Goal: Task Accomplishment & Management: Use online tool/utility

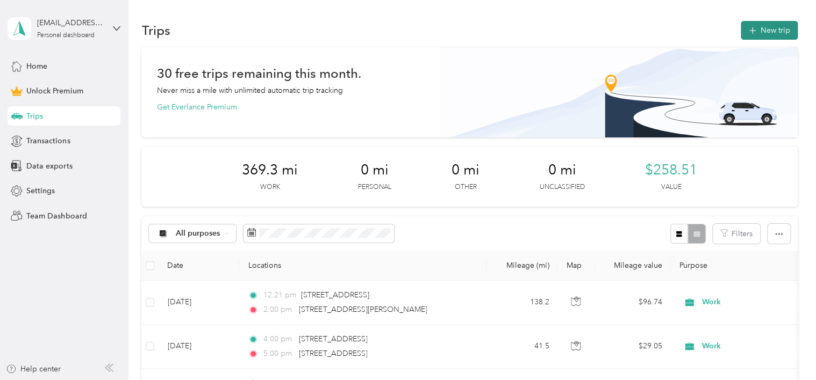
click at [756, 30] on button "New trip" at bounding box center [768, 30] width 57 height 19
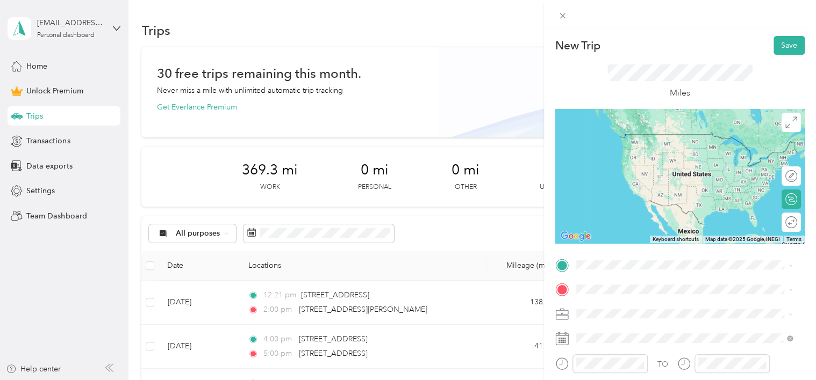
click at [624, 136] on span "[STREET_ADDRESS][US_STATE]" at bounding box center [649, 132] width 107 height 10
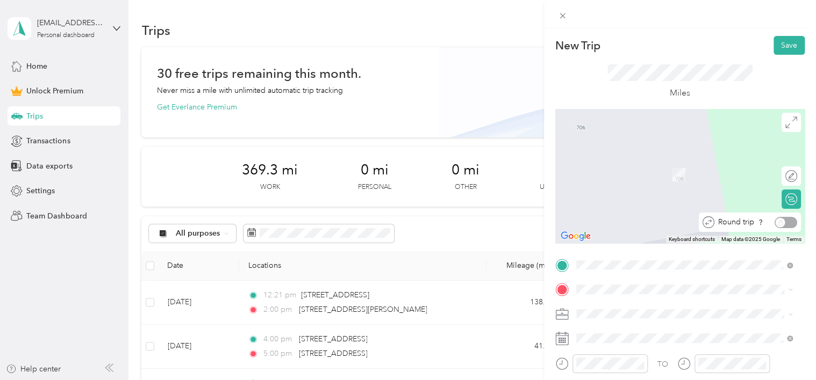
click at [782, 221] on div "Round trip" at bounding box center [755, 222] width 83 height 11
click at [658, 167] on div "[STREET_ADDRESS][US_STATE]" at bounding box center [684, 159] width 209 height 15
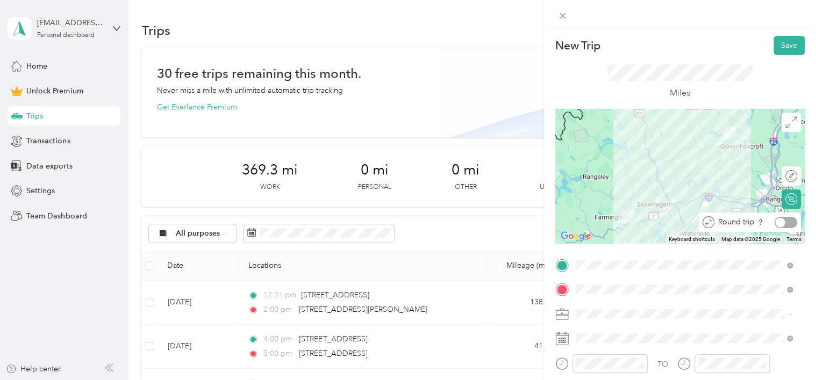
click at [778, 218] on div at bounding box center [785, 222] width 23 height 11
click at [598, 161] on div "Work" at bounding box center [684, 163] width 209 height 11
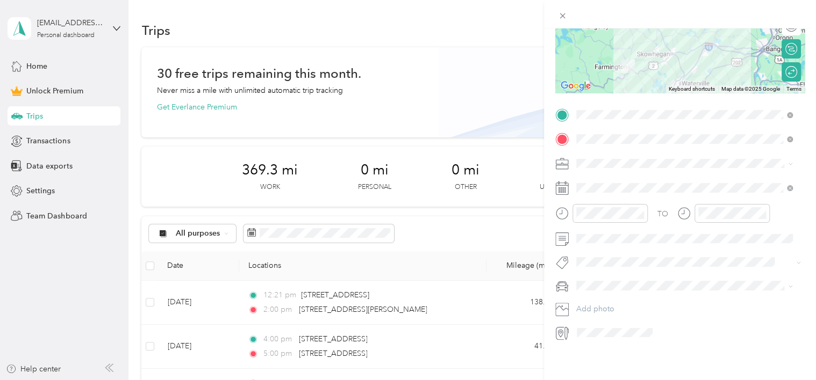
scroll to position [159, 0]
click at [642, 210] on icon "close-circle" at bounding box center [640, 214] width 8 height 8
click at [582, 231] on div "12" at bounding box center [587, 228] width 26 height 15
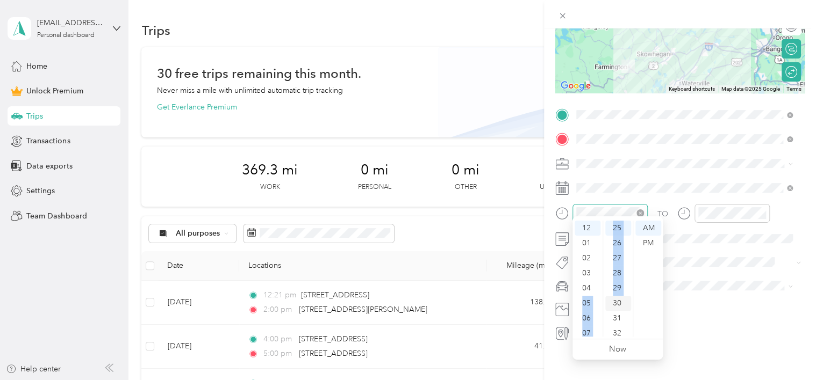
drag, startPoint x: 596, startPoint y: 280, endPoint x: 606, endPoint y: 305, distance: 26.2
click at [606, 305] on div "12 01 02 03 04 05 06 07 08 09 10 11 00 01 02 03 04 05 06 07 08 09 10 11 12 13 1…" at bounding box center [617, 279] width 90 height 120
click at [602, 302] on ul "00 01 02 03 04 05 06 07 08 09 10 11 12 13 14 15 16 17 18 19 20 21 22 23 24 25 2…" at bounding box center [617, 279] width 30 height 116
click at [587, 329] on div "11" at bounding box center [587, 329] width 26 height 15
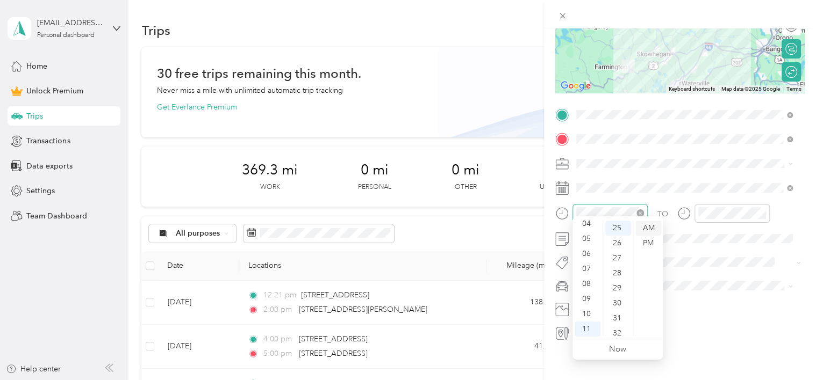
click at [647, 228] on div "AM" at bounding box center [648, 228] width 26 height 15
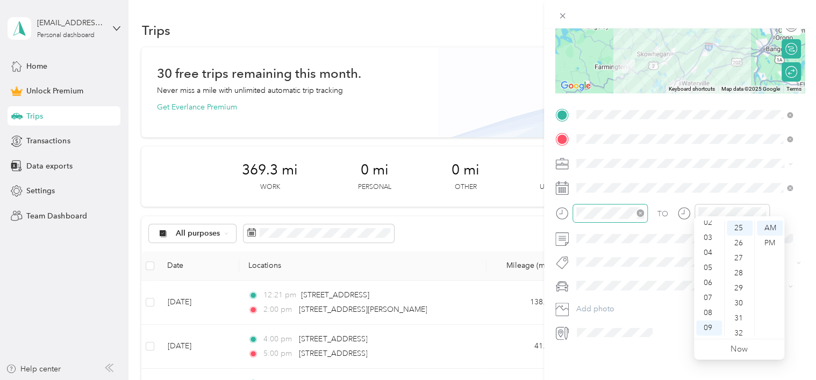
scroll to position [0, 0]
click at [706, 246] on div "01" at bounding box center [709, 243] width 26 height 15
click at [743, 301] on div "30" at bounding box center [739, 303] width 26 height 15
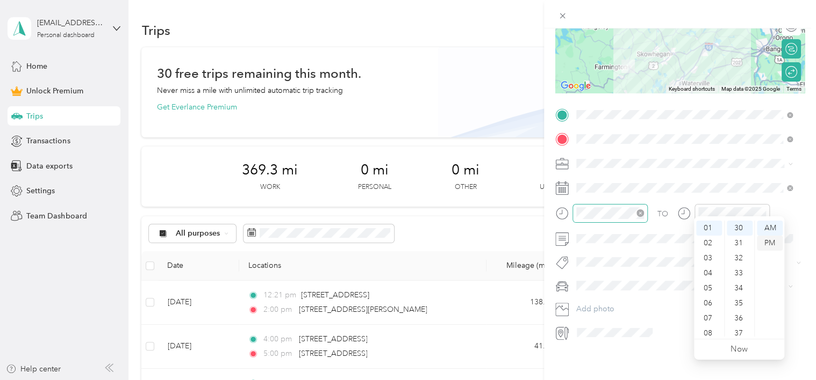
click at [772, 244] on div "PM" at bounding box center [770, 243] width 26 height 15
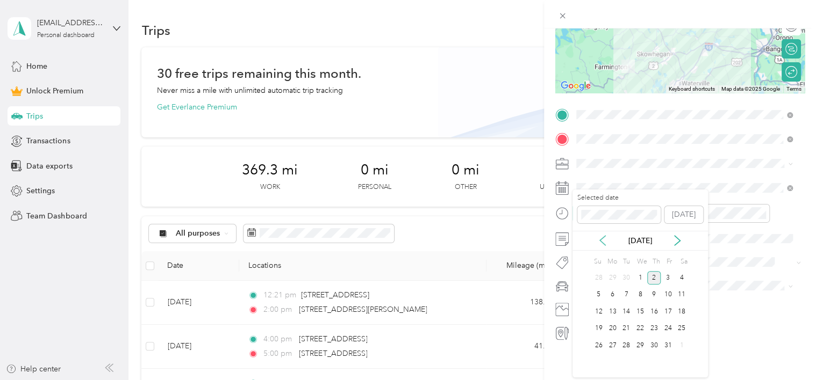
click at [601, 242] on icon at bounding box center [602, 240] width 11 height 11
click at [616, 329] on div "22" at bounding box center [612, 328] width 14 height 13
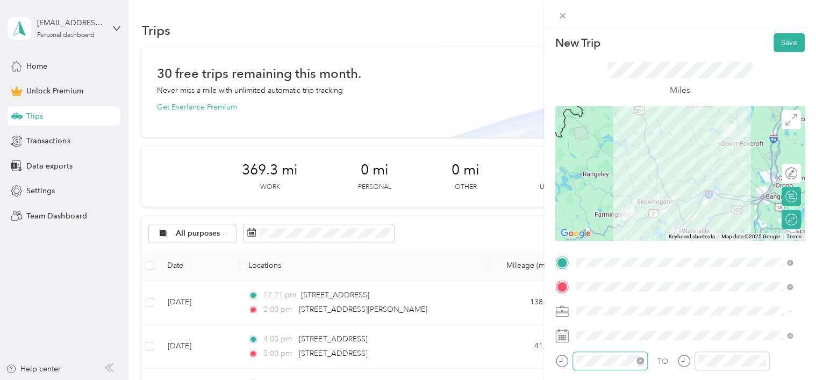
scroll to position [0, 0]
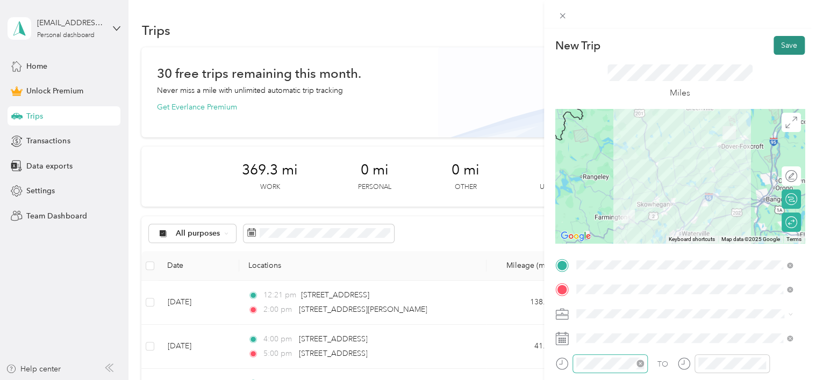
click at [783, 43] on button "Save" at bounding box center [788, 45] width 31 height 19
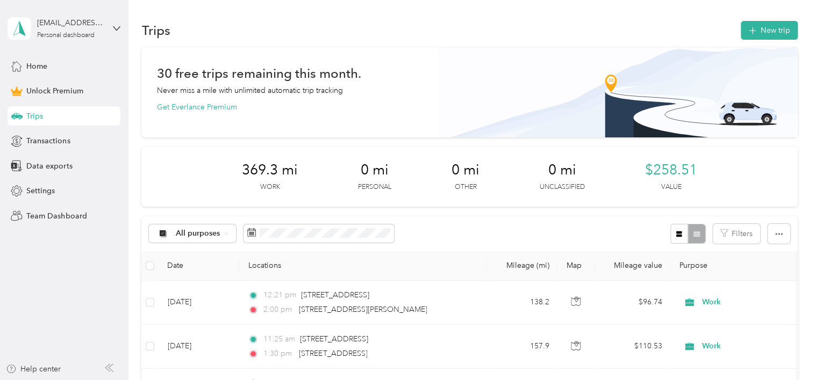
click at [48, 114] on div "Trips" at bounding box center [64, 115] width 113 height 19
click at [34, 112] on span "Trips" at bounding box center [34, 116] width 17 height 11
click at [177, 234] on span "All purposes" at bounding box center [198, 234] width 45 height 8
click at [109, 250] on aside "[EMAIL_ADDRESS][DOMAIN_NAME] Personal dashboard Home Unlock Premium Trips Trans…" at bounding box center [64, 190] width 128 height 380
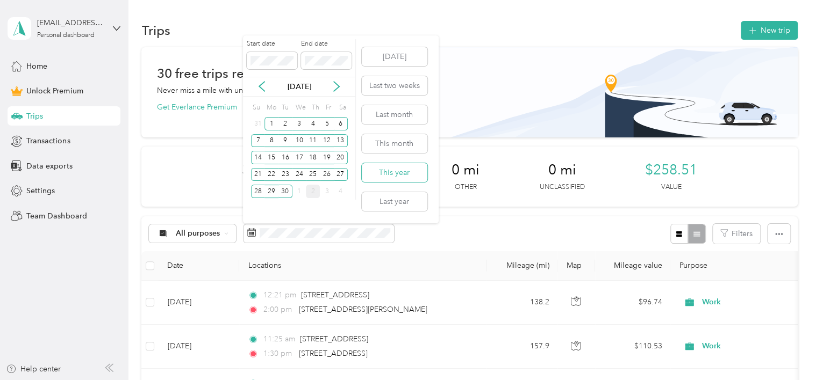
click at [398, 171] on button "This year" at bounding box center [395, 172] width 66 height 19
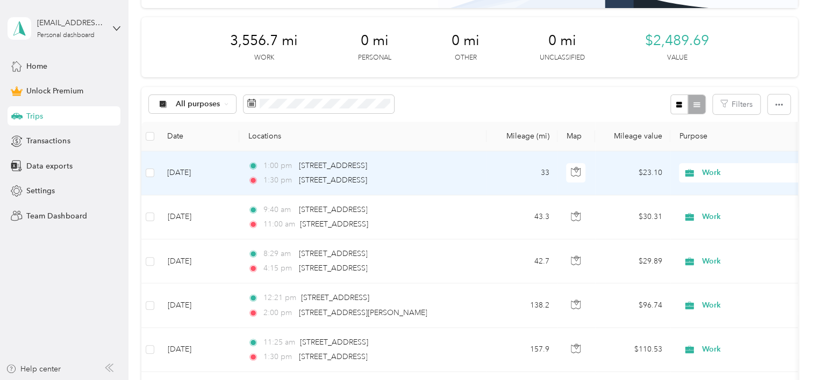
scroll to position [130, 0]
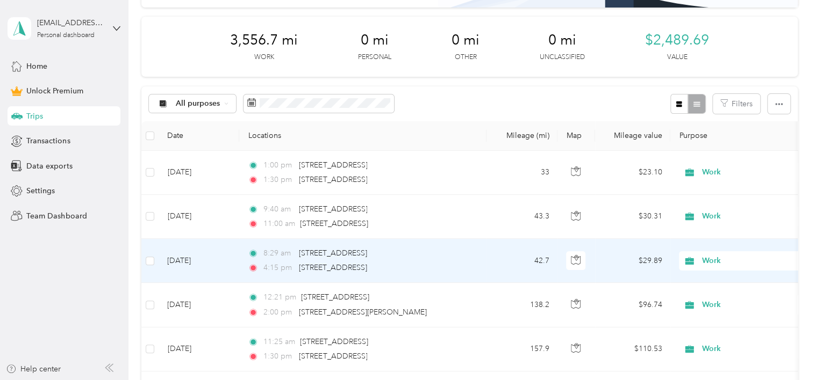
click at [258, 256] on div "8:29 am [STREET_ADDRESS]" at bounding box center [361, 254] width 226 height 12
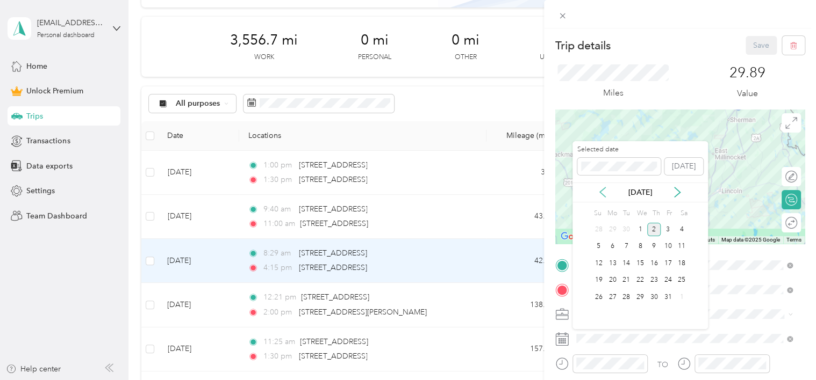
click at [600, 196] on icon at bounding box center [602, 192] width 11 height 11
click at [656, 275] on div "25" at bounding box center [654, 280] width 14 height 13
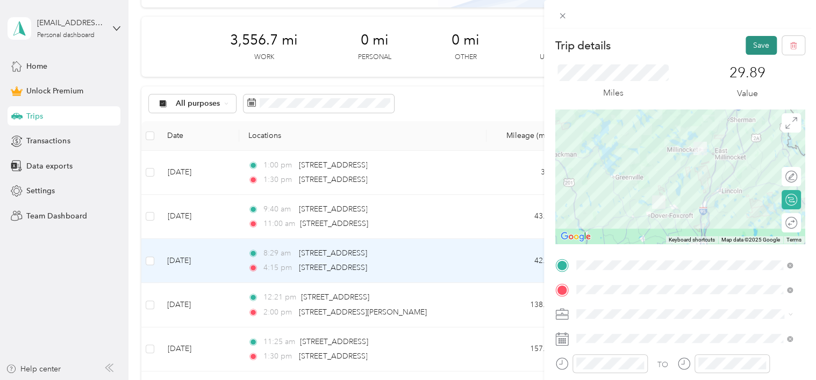
click at [750, 48] on button "Save" at bounding box center [760, 45] width 31 height 19
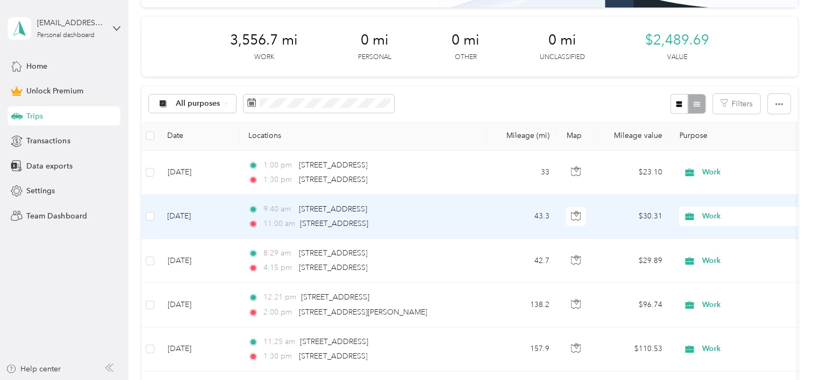
click at [219, 215] on td "[DATE]" at bounding box center [199, 217] width 81 height 44
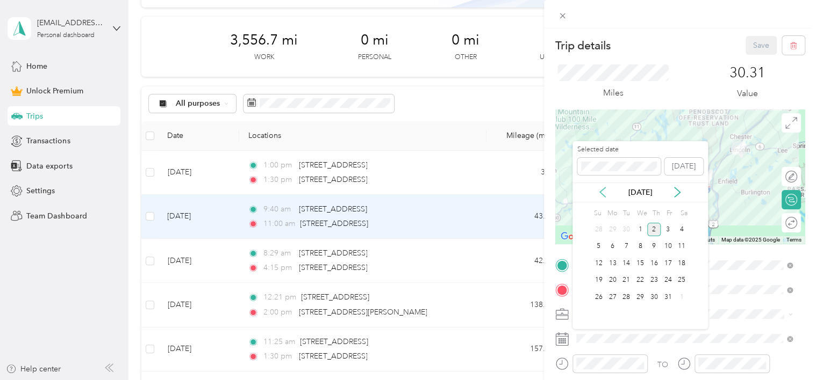
click at [600, 195] on icon at bounding box center [602, 192] width 11 height 11
click at [654, 278] on div "25" at bounding box center [654, 280] width 14 height 13
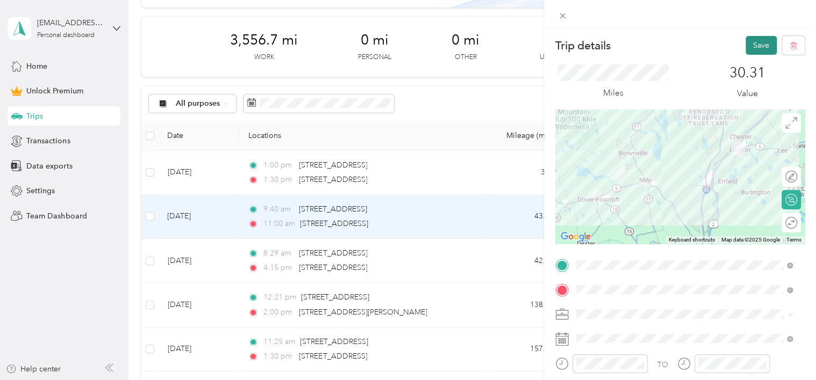
click at [748, 42] on button "Save" at bounding box center [760, 45] width 31 height 19
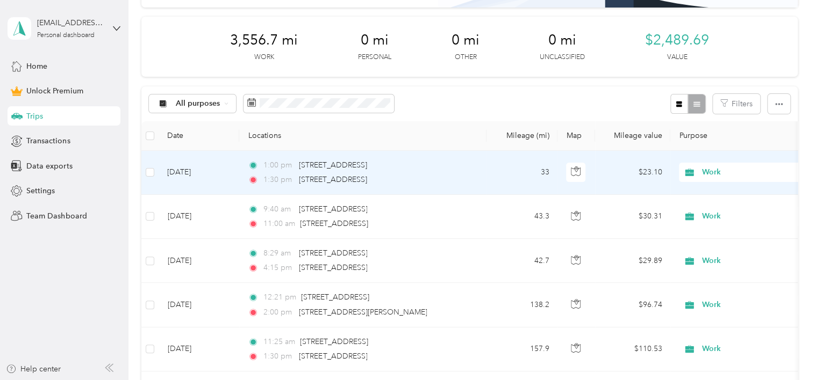
click at [208, 171] on td "[DATE]" at bounding box center [199, 173] width 81 height 44
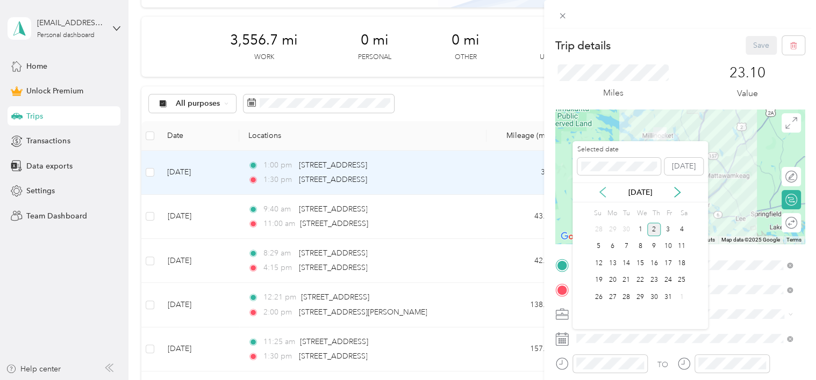
click at [603, 189] on icon at bounding box center [602, 193] width 5 height 10
click at [652, 275] on div "25" at bounding box center [654, 280] width 14 height 13
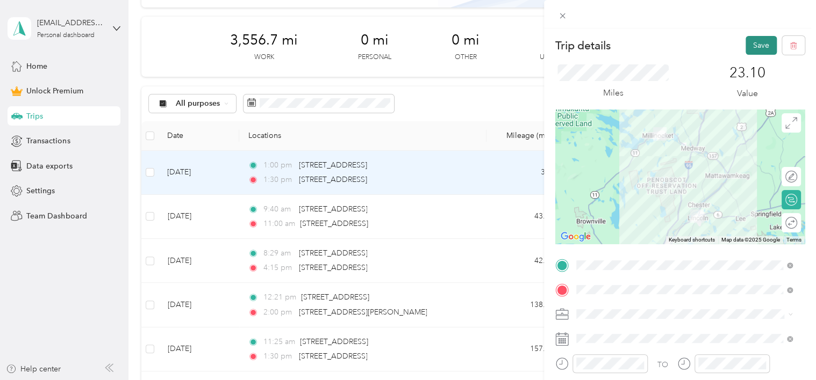
click at [752, 45] on button "Save" at bounding box center [760, 45] width 31 height 19
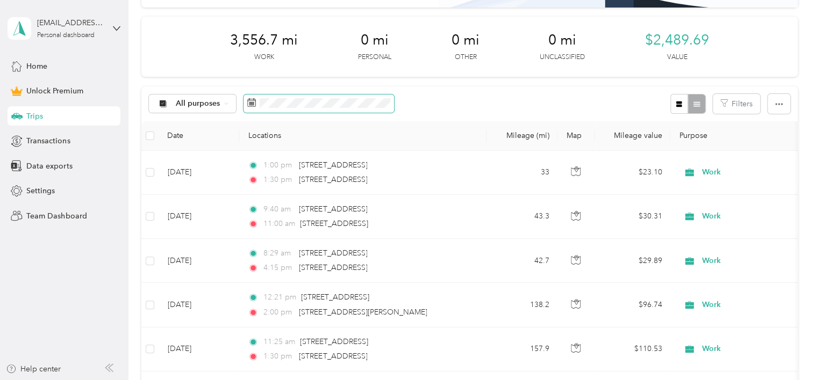
click at [249, 100] on icon at bounding box center [251, 102] width 9 height 9
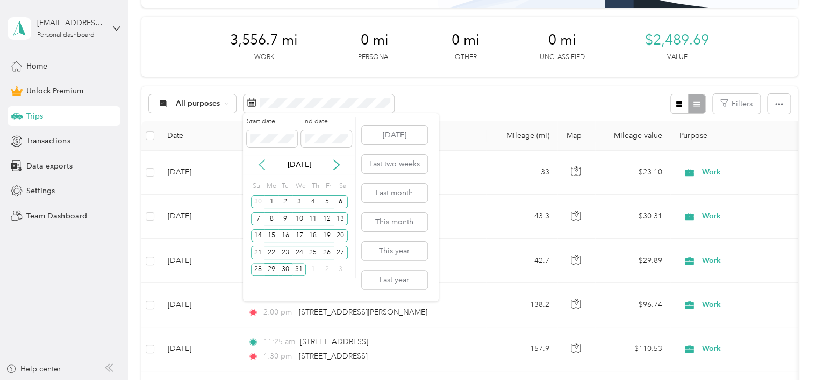
click at [261, 165] on icon at bounding box center [261, 165] width 11 height 11
click at [273, 196] on div "1" at bounding box center [271, 202] width 14 height 13
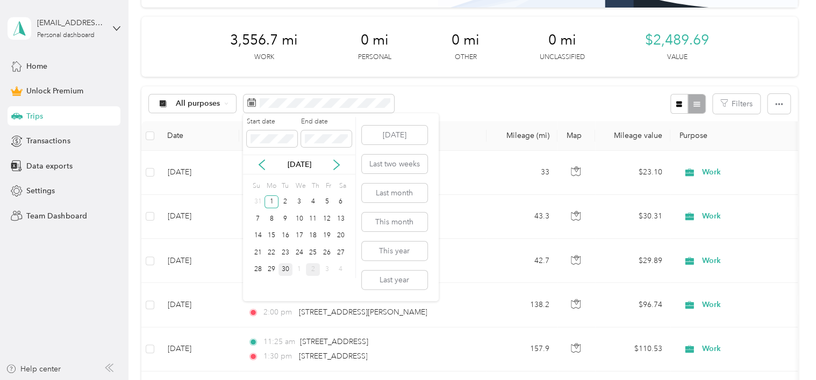
click at [282, 271] on div "30" at bounding box center [285, 269] width 14 height 13
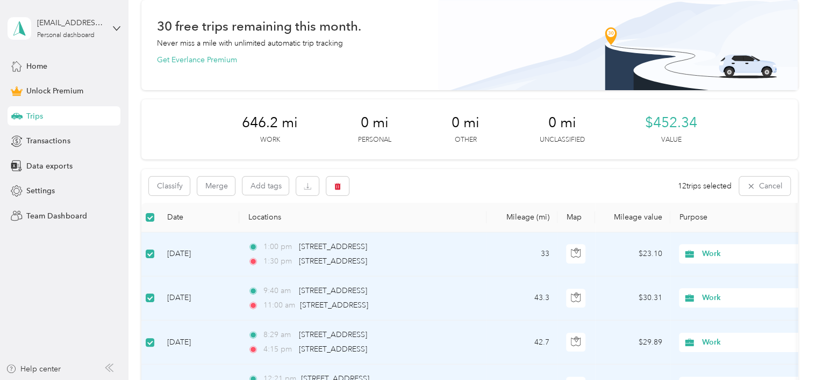
scroll to position [44, 0]
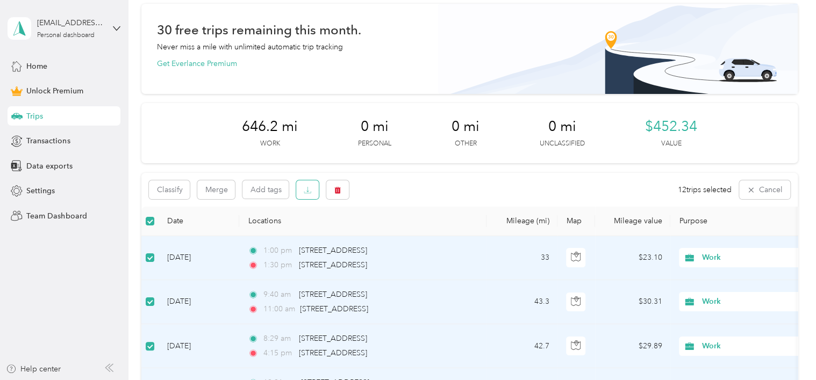
click at [308, 190] on icon "button" at bounding box center [308, 190] width 8 height 8
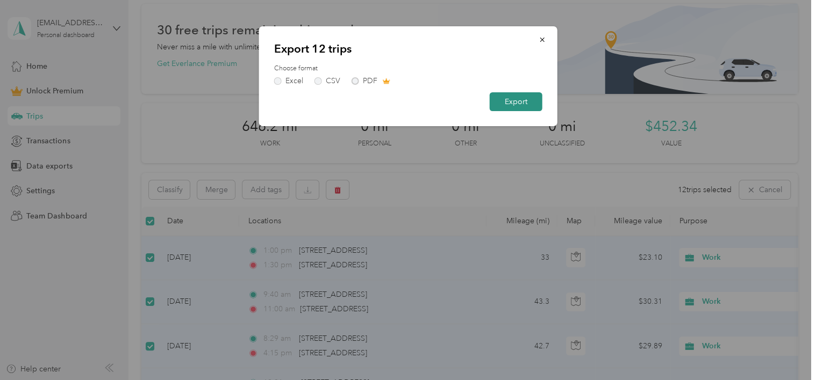
click at [505, 102] on button "Export" at bounding box center [516, 101] width 53 height 19
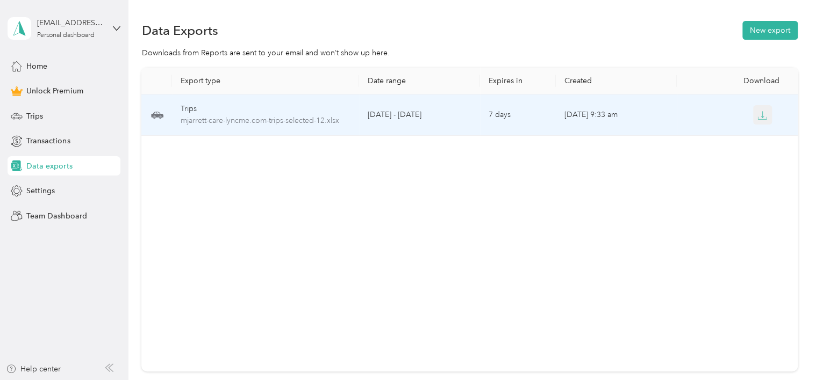
click at [759, 116] on icon "button" at bounding box center [762, 116] width 10 height 10
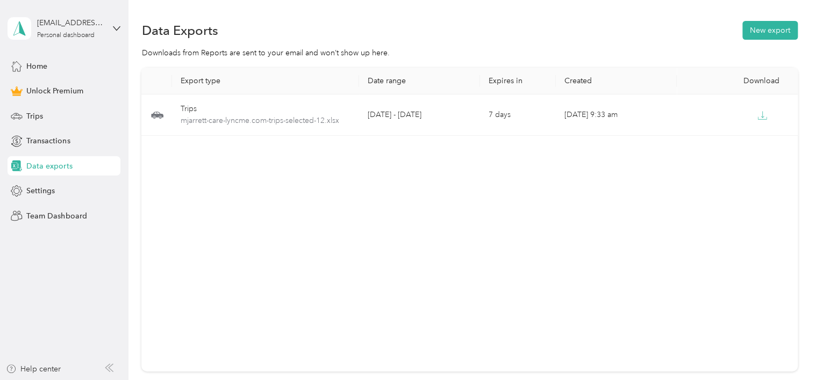
click at [787, 8] on div "Data Exports New export Downloads from Reports are sent to your email and won’t…" at bounding box center [469, 234] width 682 height 468
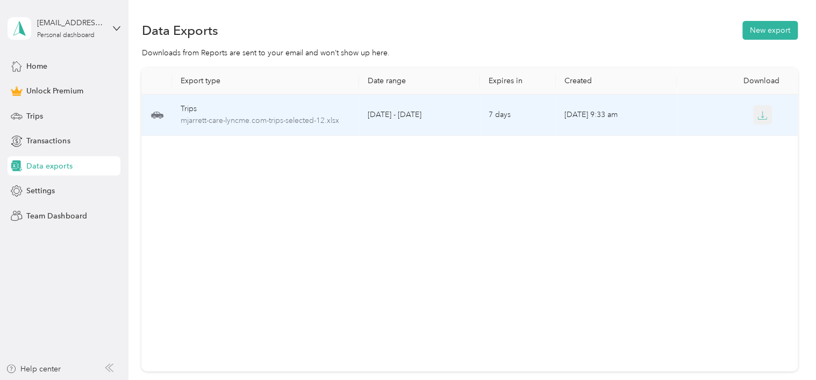
click at [761, 116] on icon "button" at bounding box center [762, 114] width 3 height 6
